Goal: Communication & Community: Ask a question

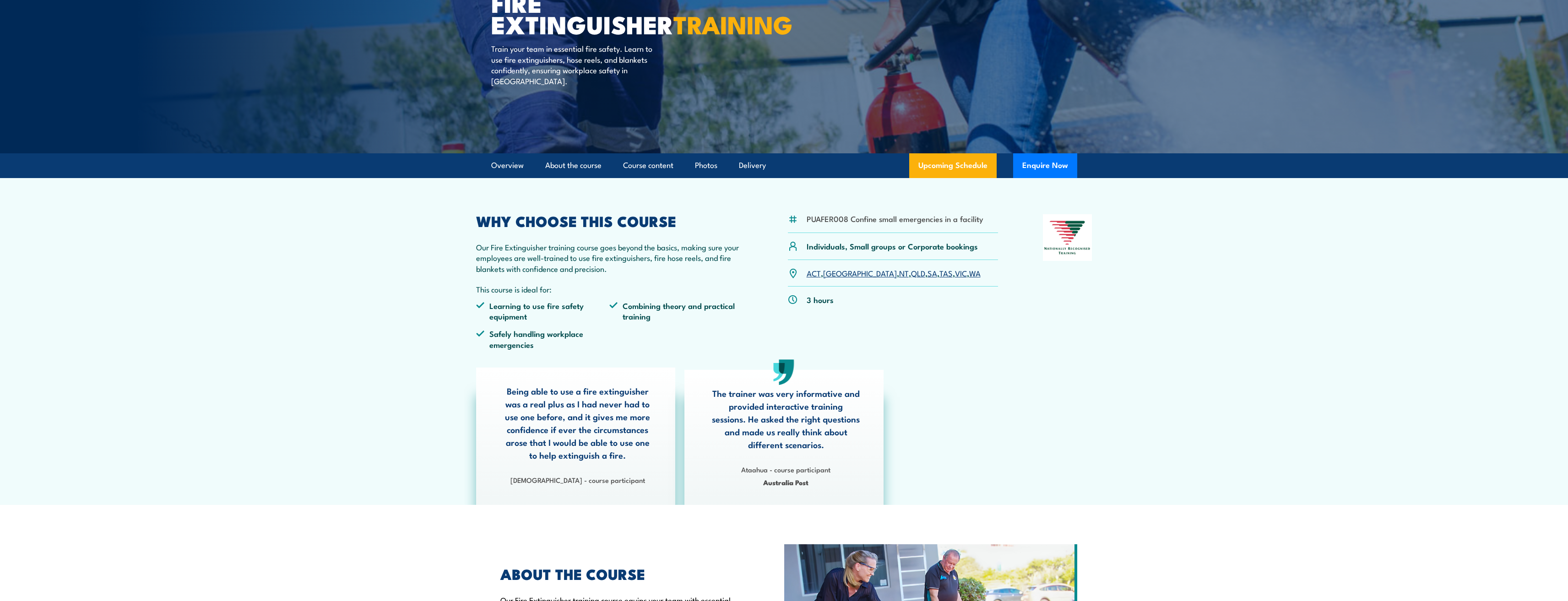
scroll to position [137, 0]
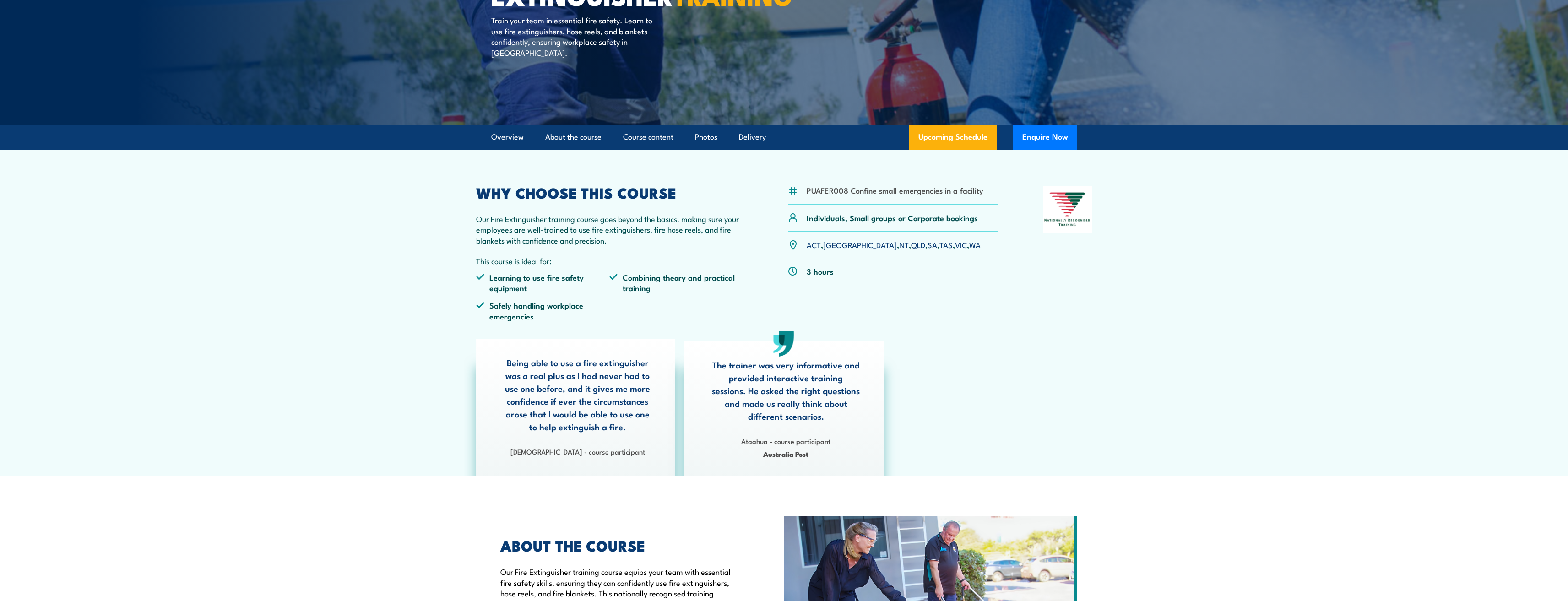
click at [969, 241] on link "WA" at bounding box center [975, 245] width 12 height 11
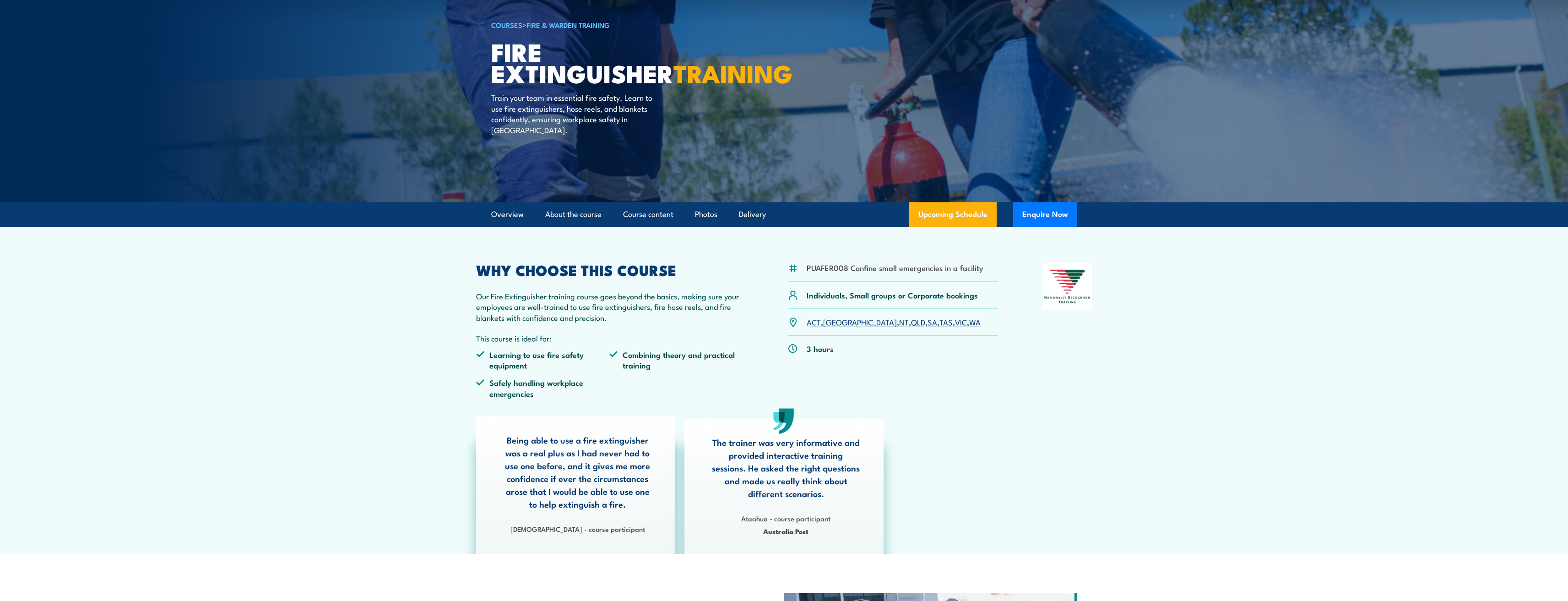
scroll to position [117, 0]
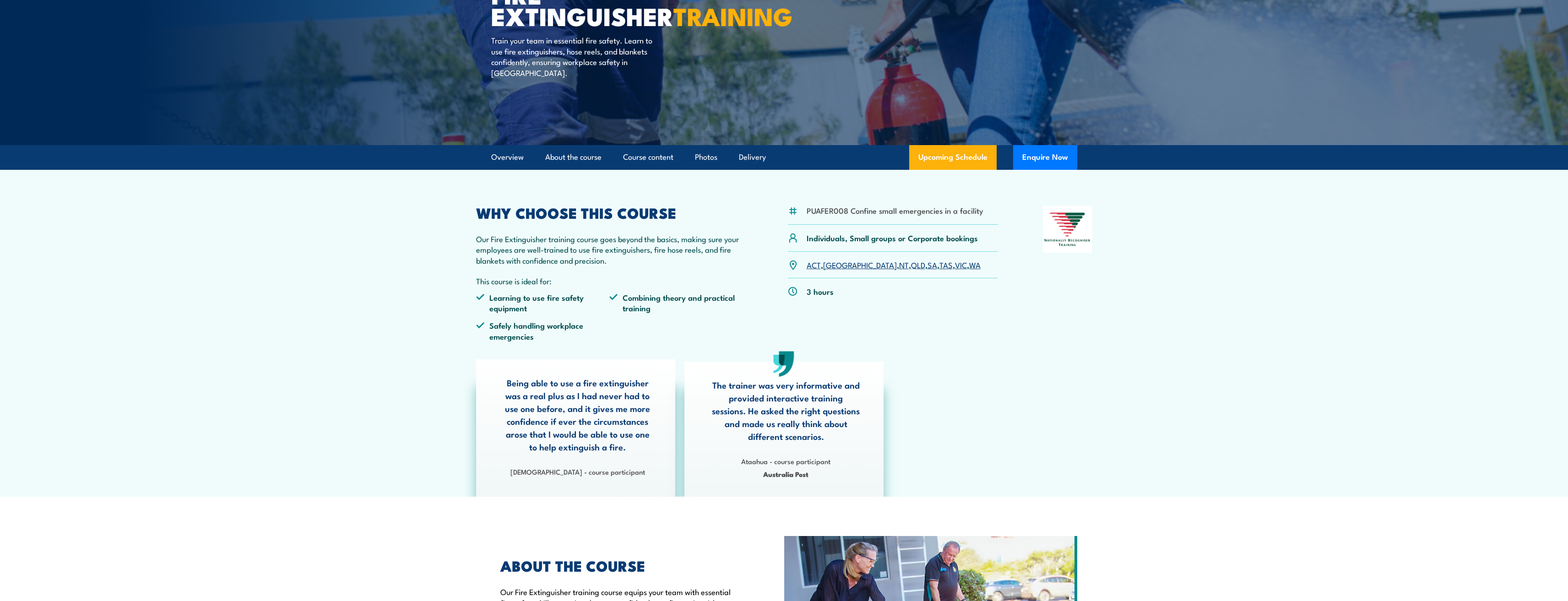
click at [969, 264] on link "WA" at bounding box center [975, 265] width 12 height 11
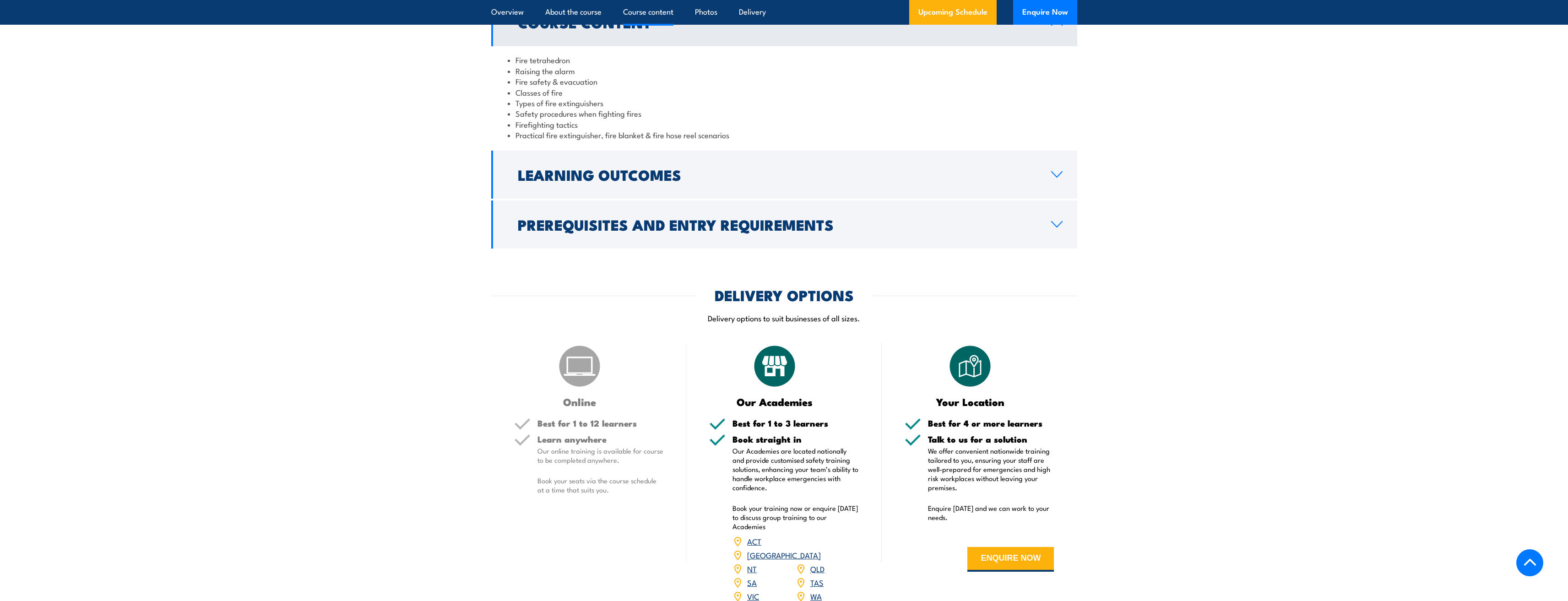
scroll to position [940, 0]
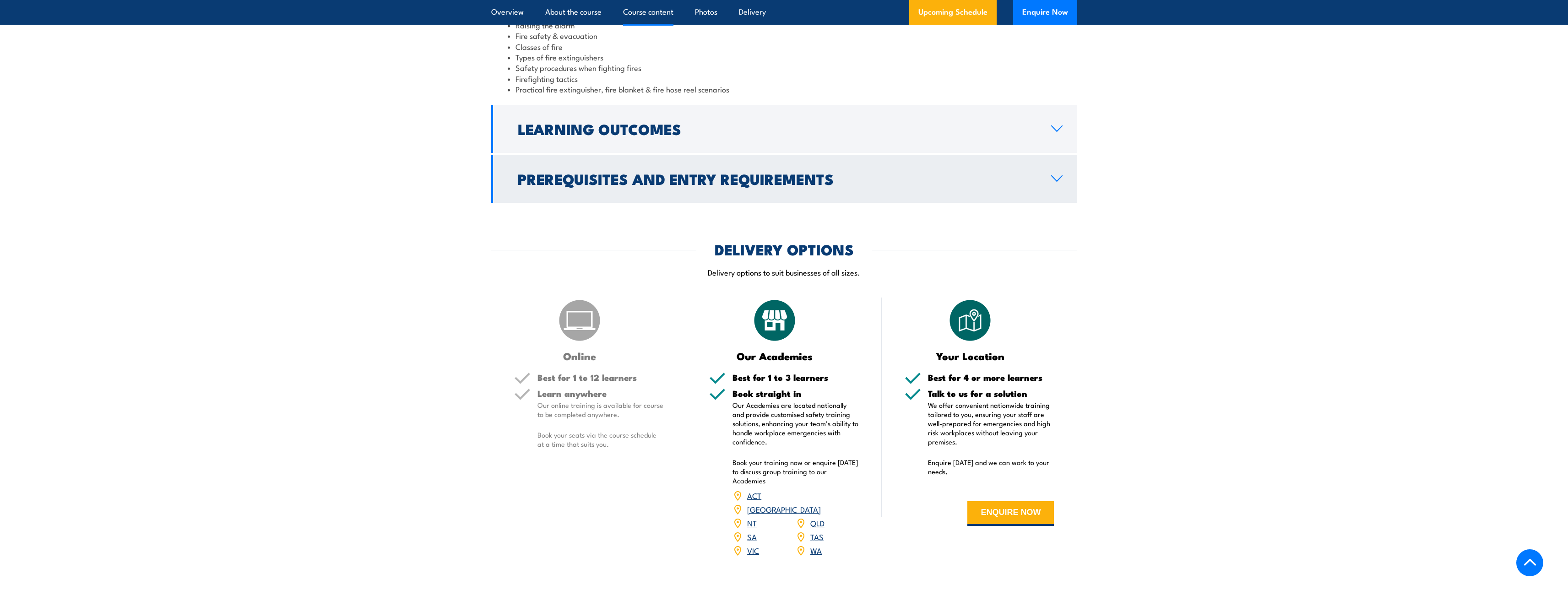
drag, startPoint x: 1052, startPoint y: 128, endPoint x: 992, endPoint y: 158, distance: 67.1
click at [1052, 128] on icon at bounding box center [1057, 128] width 12 height 7
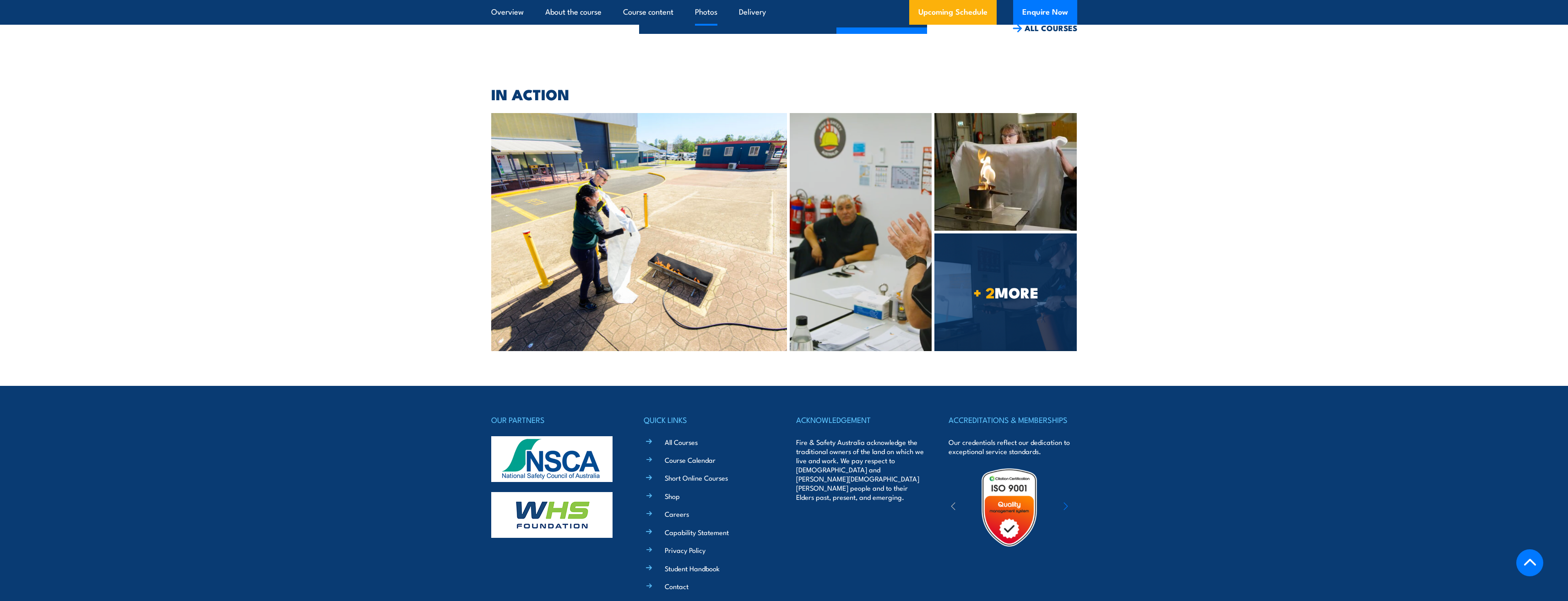
scroll to position [2385, 0]
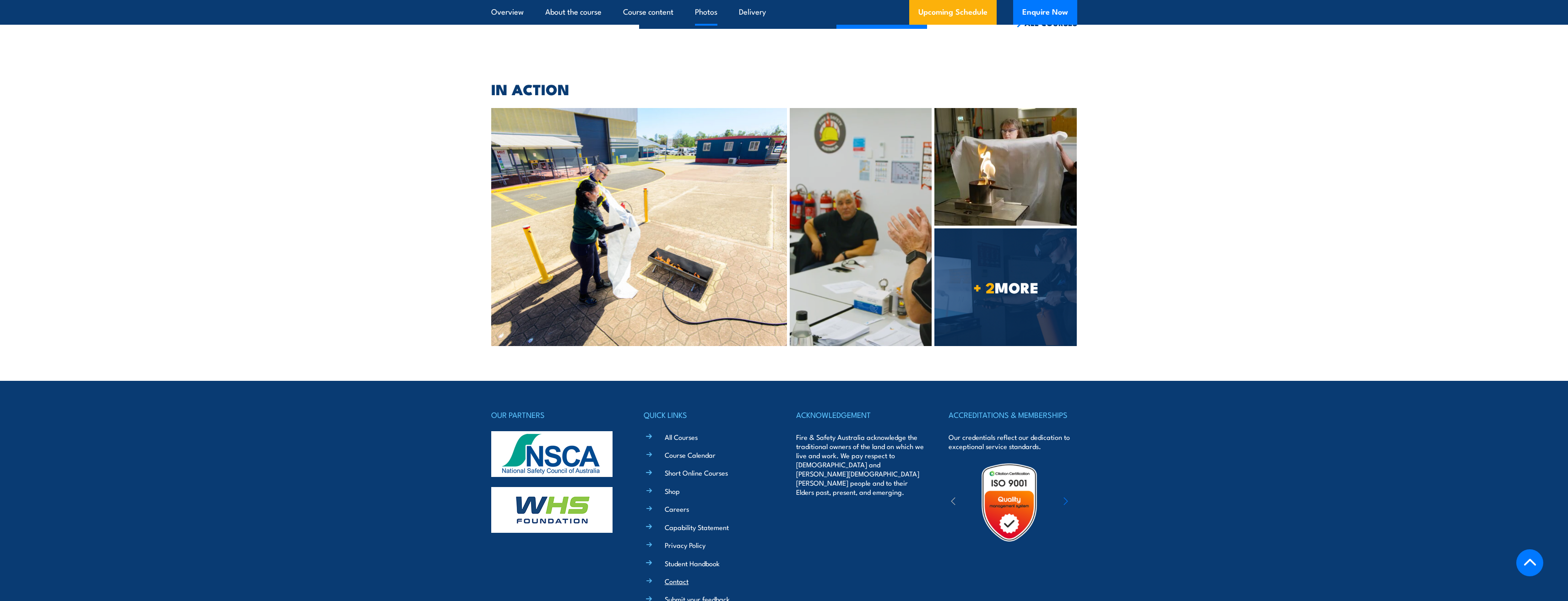
click at [676, 576] on link "Contact" at bounding box center [676, 581] width 24 height 10
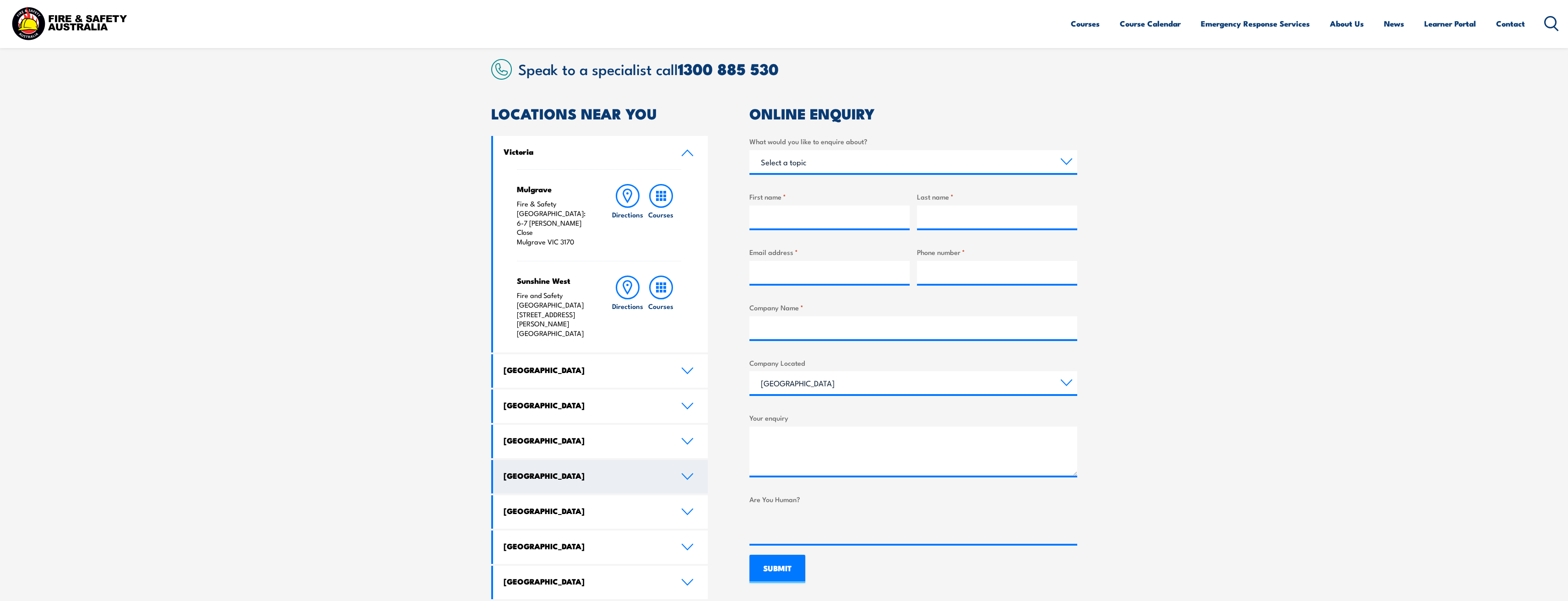
scroll to position [229, 0]
click at [689, 424] on link "Western Australia" at bounding box center [600, 440] width 215 height 33
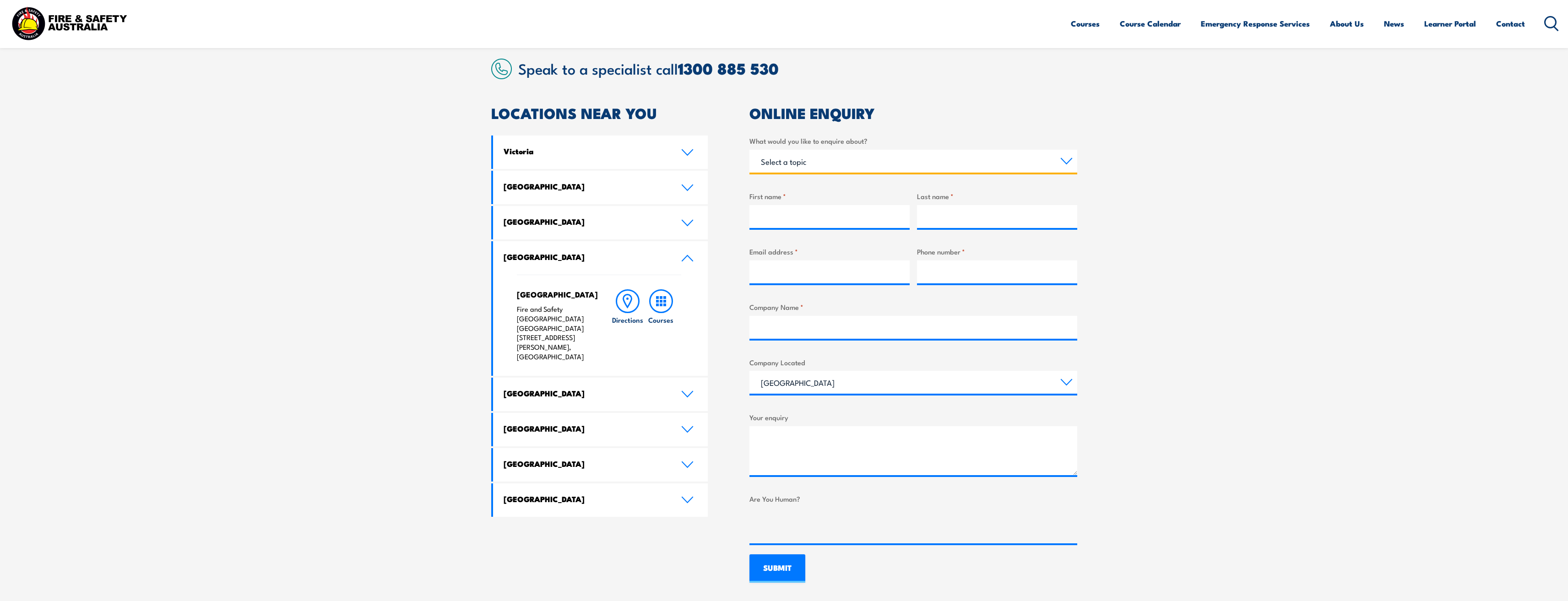
click at [794, 164] on select "Select a topic Training Emergency Response Services General Enquiry" at bounding box center [913, 161] width 328 height 23
select select "Training"
click at [749, 150] on select "Select a topic Training Emergency Response Services General Enquiry" at bounding box center [913, 161] width 328 height 23
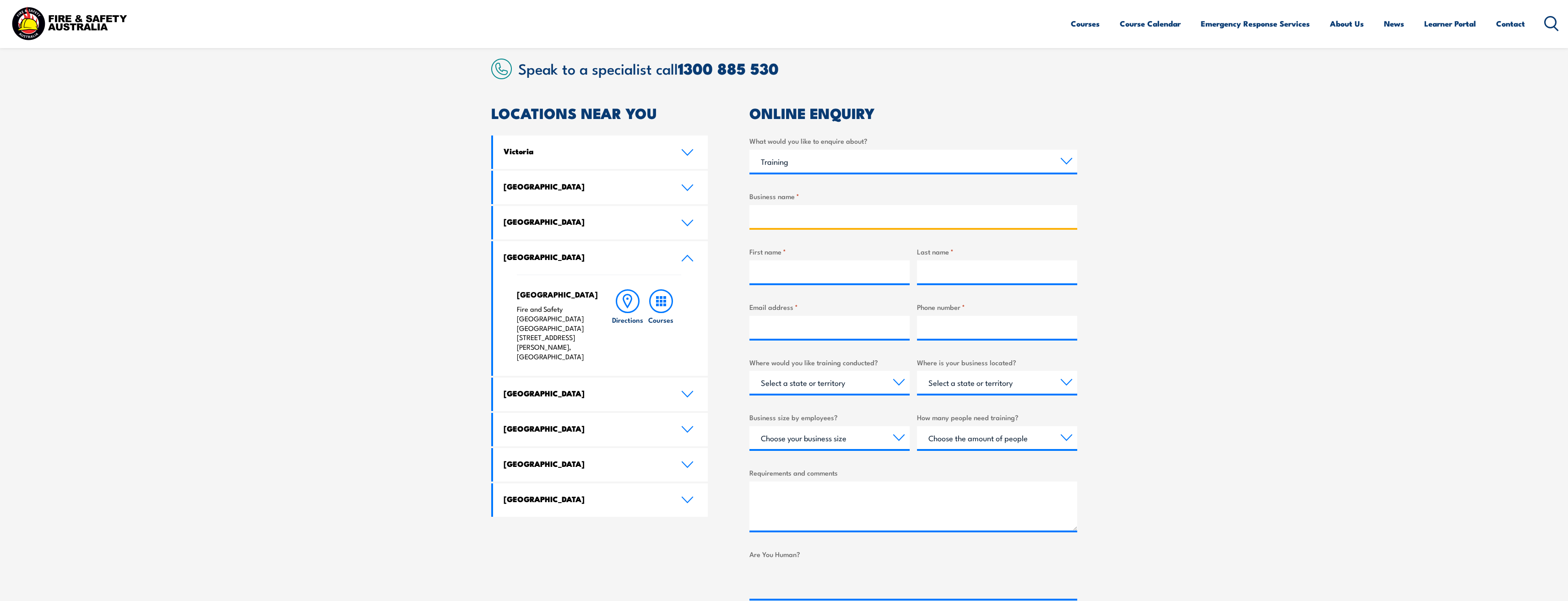
click at [791, 215] on input "Business name *" at bounding box center [913, 217] width 328 height 23
type input "City of Melville"
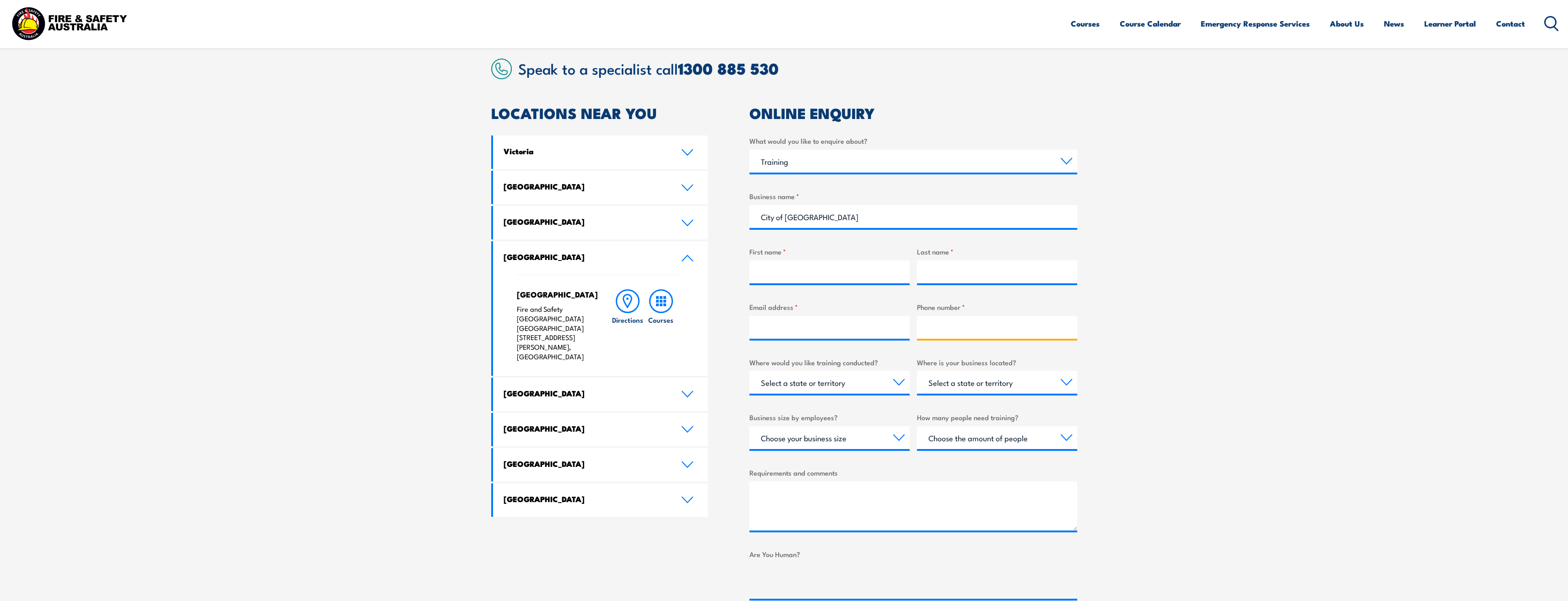
type input "0893640705"
select select "WA"
click at [793, 280] on input "First name *" at bounding box center [829, 272] width 160 height 23
type input "Roi"
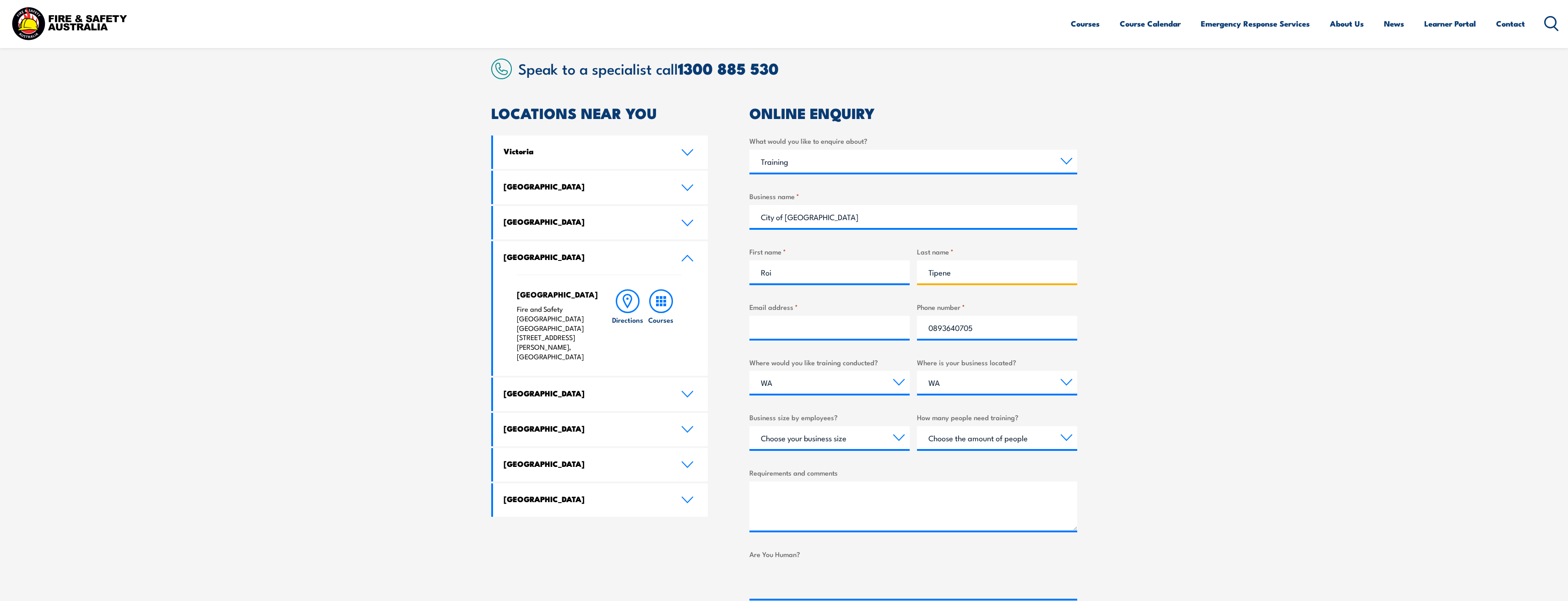
type input "Tipene"
click at [772, 328] on input "Email address *" at bounding box center [829, 327] width 160 height 23
type input "roi.tipene@melville.wa.gov.au"
